Goal: Task Accomplishment & Management: Use online tool/utility

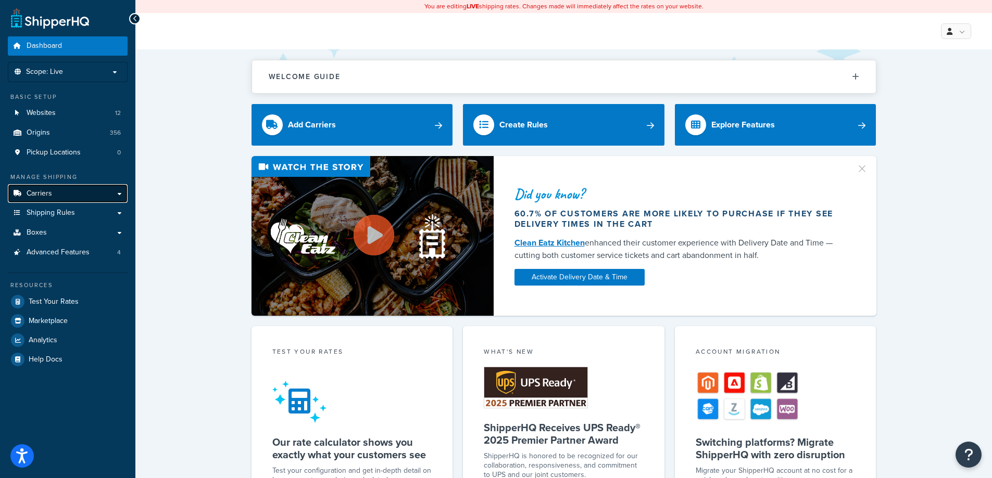
click at [120, 196] on link "Carriers" at bounding box center [68, 193] width 120 height 19
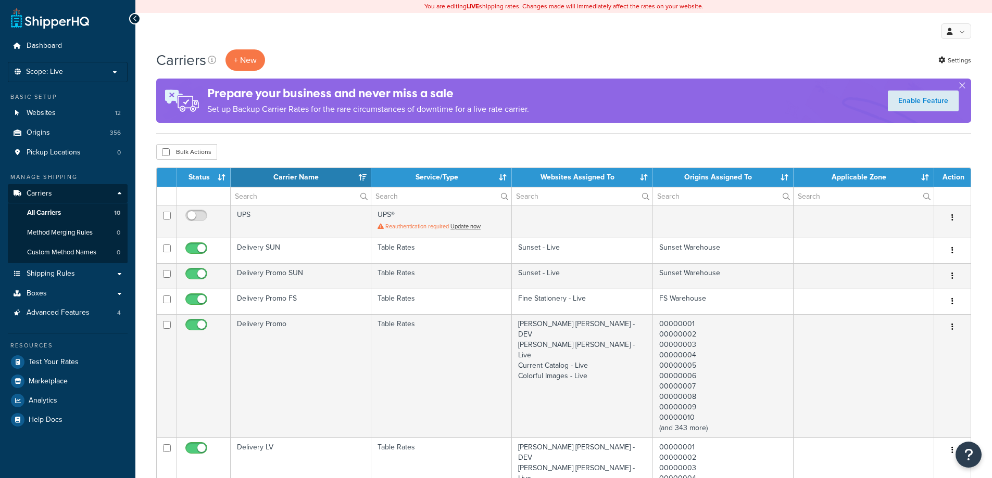
select select "15"
click at [54, 213] on span "All Carriers" at bounding box center [44, 213] width 34 height 9
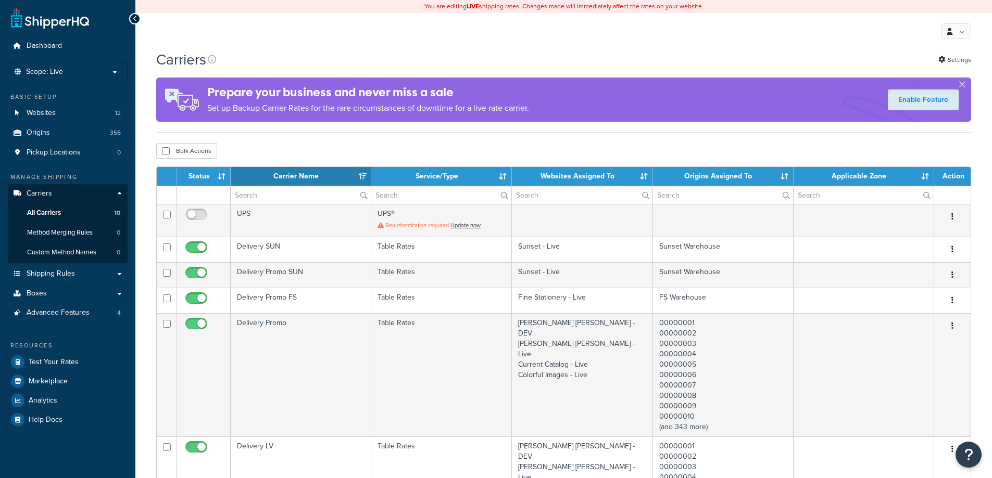
select select "15"
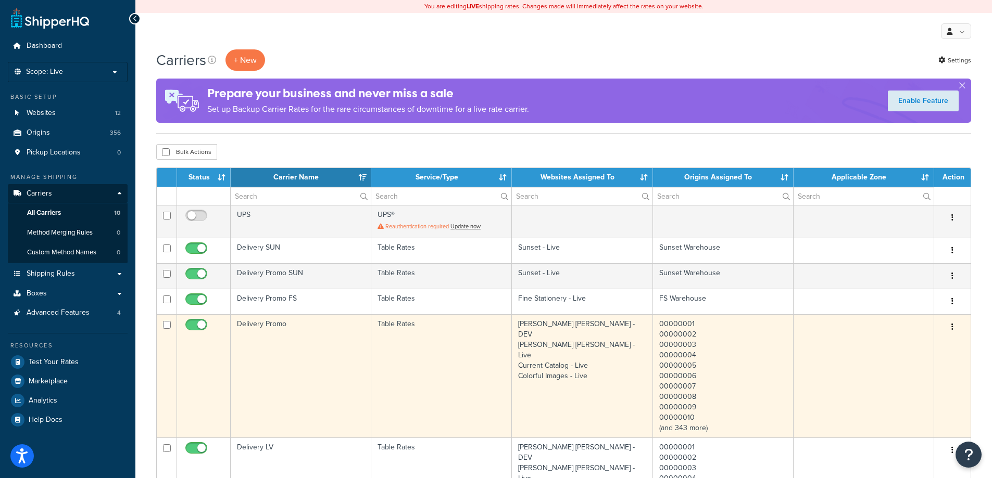
click at [306, 354] on td "Delivery Promo" at bounding box center [301, 375] width 141 height 123
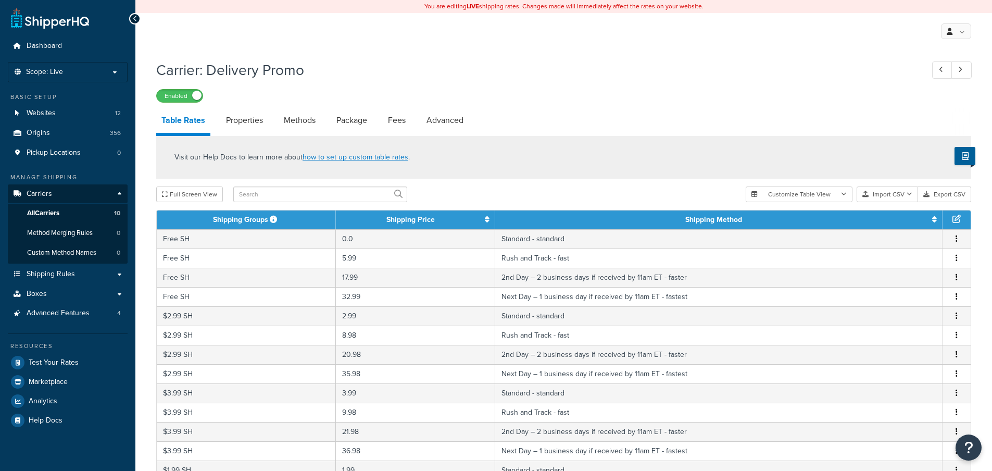
select select "25"
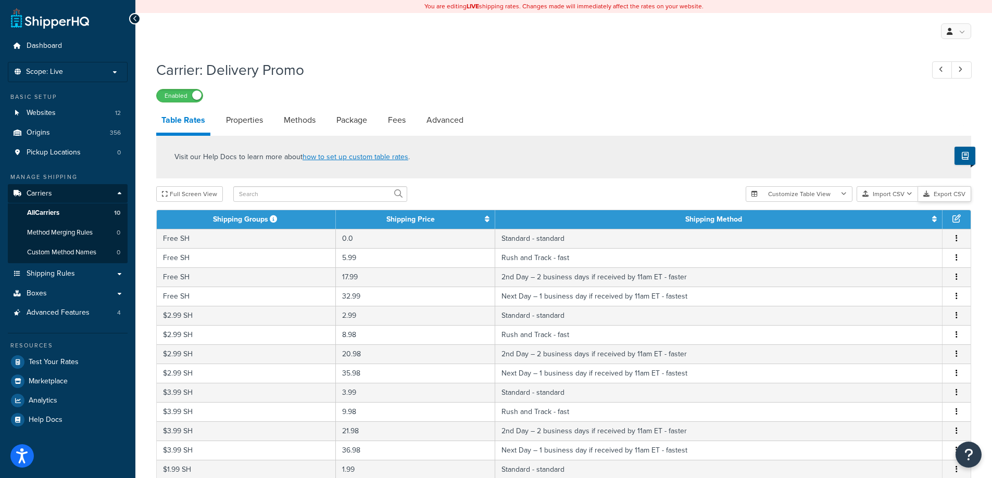
click at [945, 195] on button "Export CSV" at bounding box center [944, 194] width 53 height 16
click at [910, 195] on icon "button" at bounding box center [909, 194] width 6 height 6
